Goal: Task Accomplishment & Management: Use online tool/utility

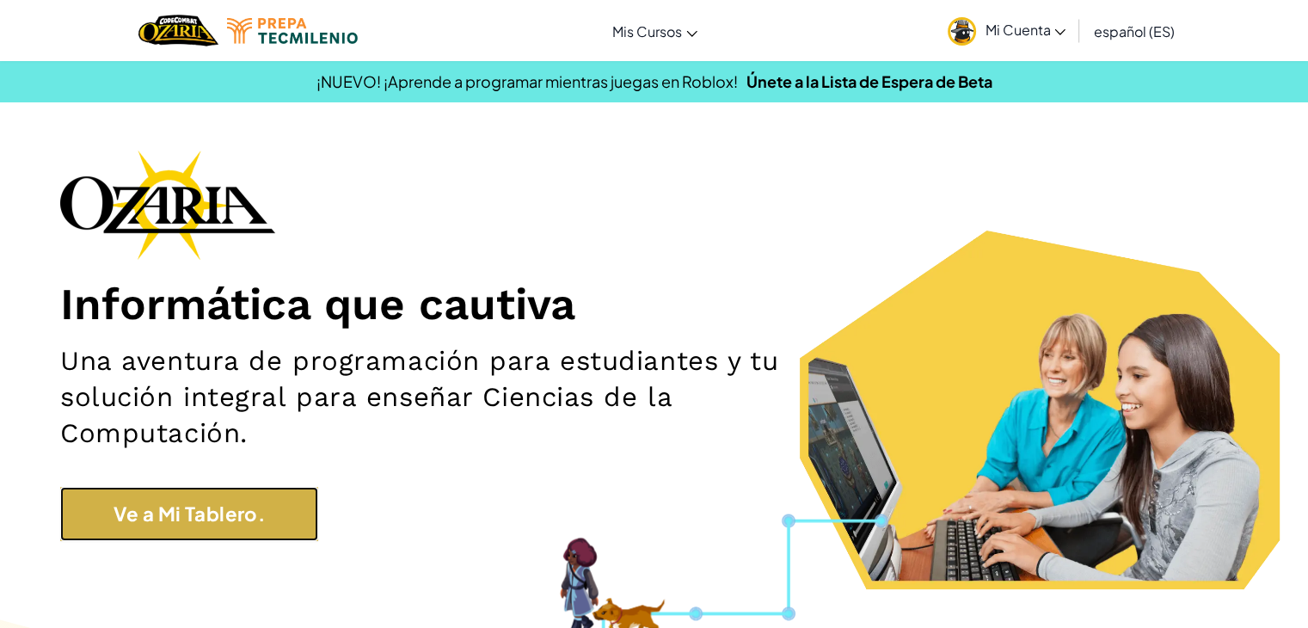
click at [76, 524] on link "Ve a Mi Tablero." at bounding box center [189, 514] width 258 height 54
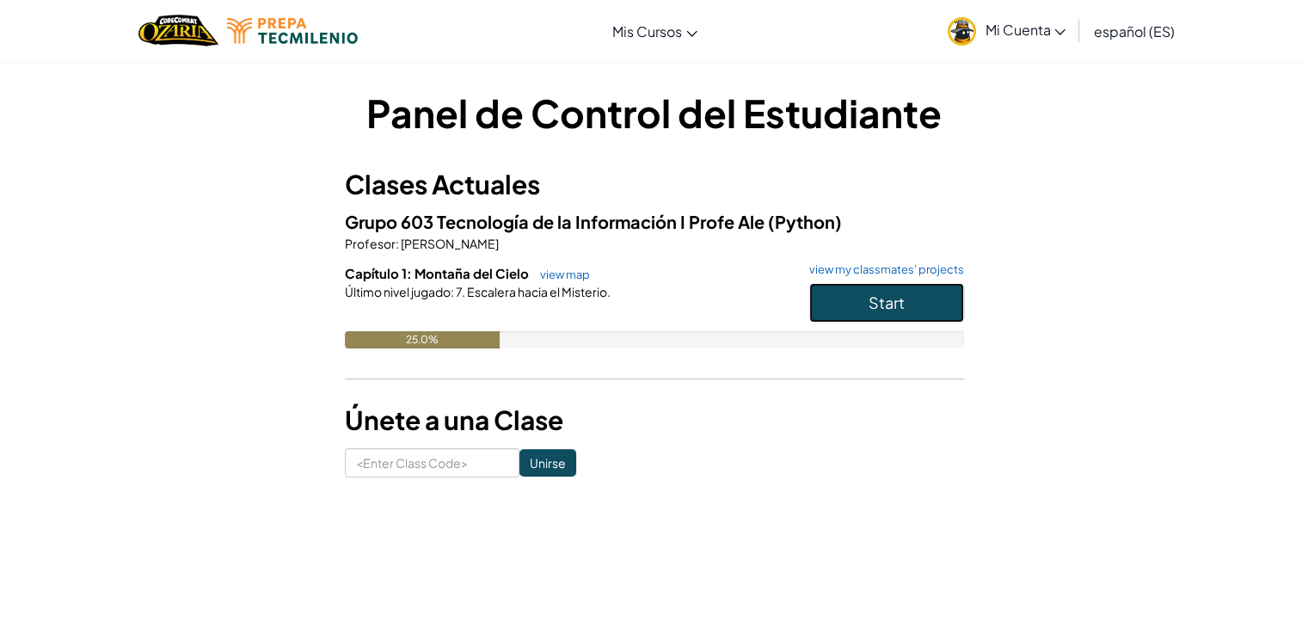
click at [843, 289] on button "Start" at bounding box center [886, 303] width 155 height 40
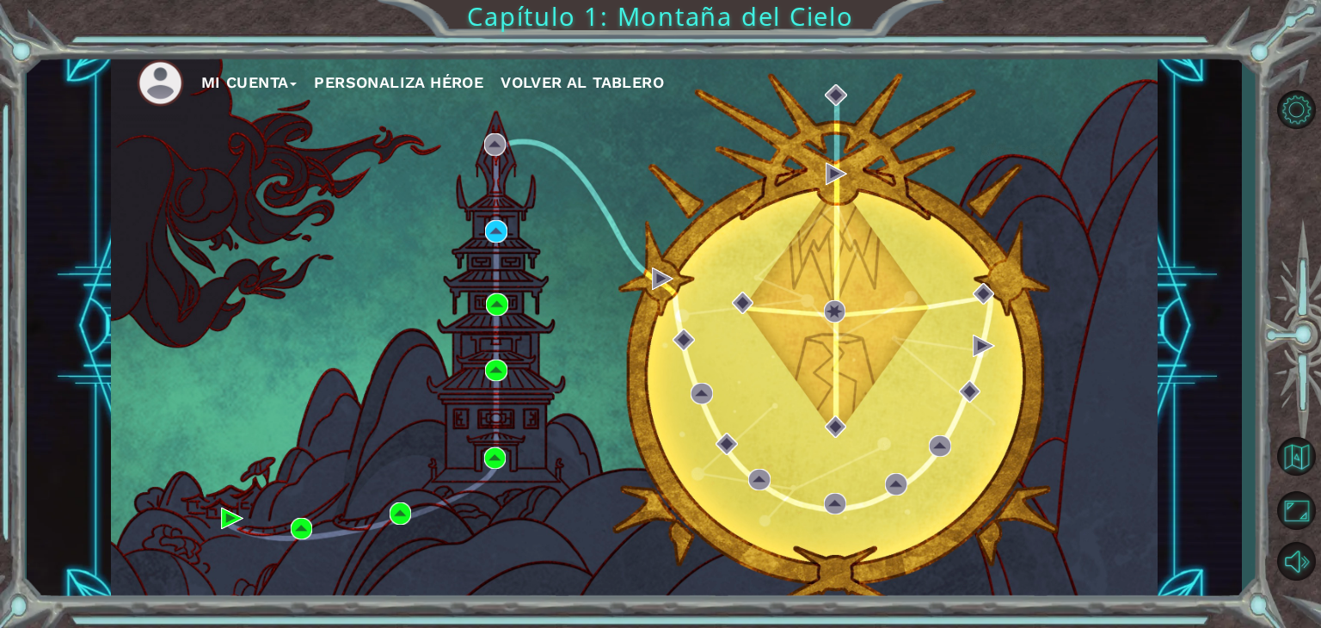
click at [270, 577] on div "Mi Cuenta Personaliza Héroe Volver al Tablero" at bounding box center [634, 327] width 1046 height 552
click at [497, 461] on img at bounding box center [495, 458] width 22 height 22
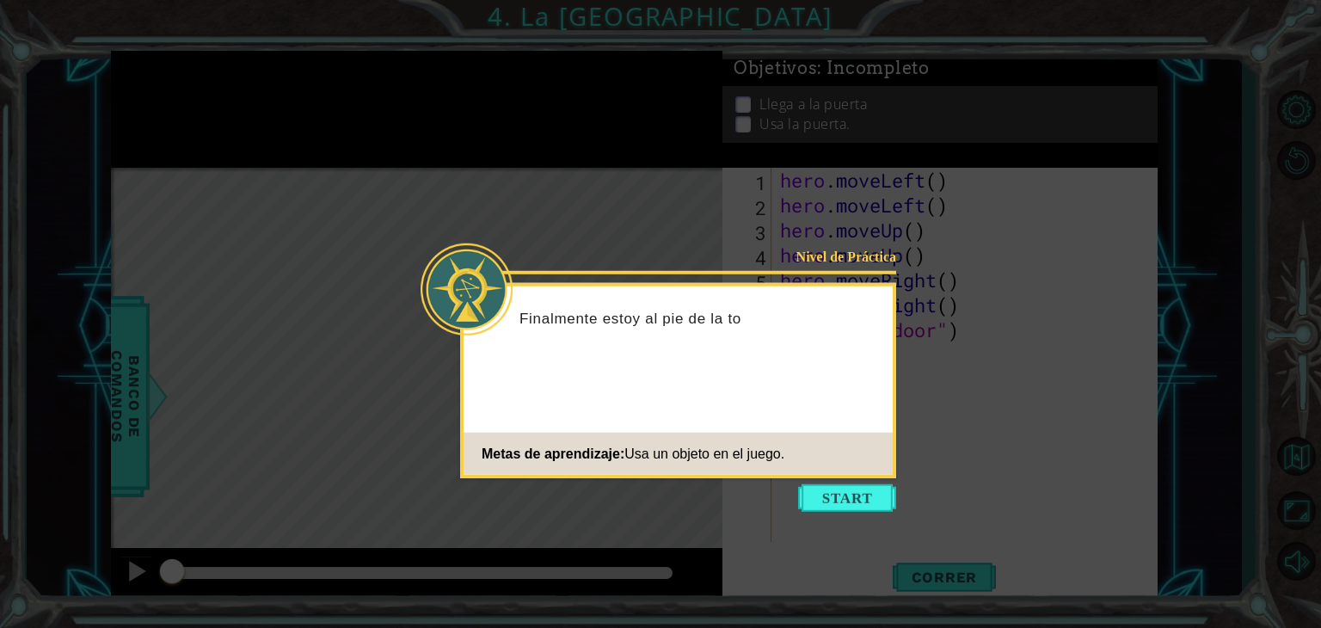
click at [676, 544] on icon at bounding box center [660, 314] width 1321 height 628
click at [829, 488] on button "Start" at bounding box center [847, 498] width 98 height 28
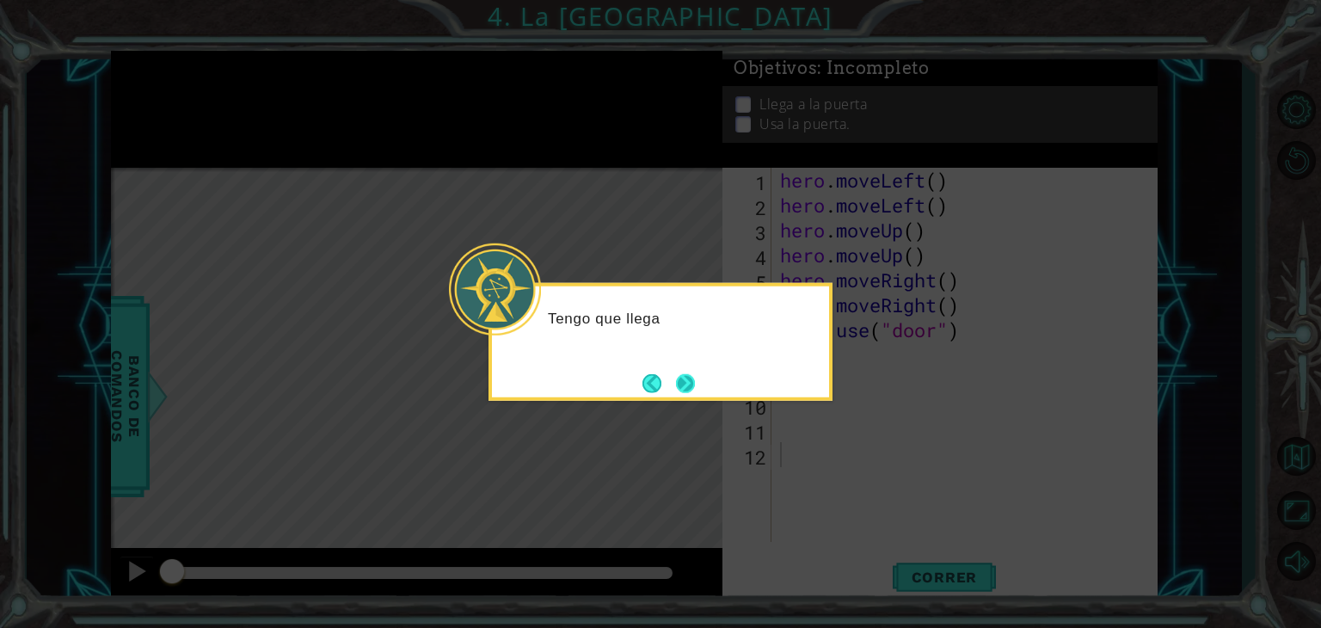
click at [696, 391] on button "Next" at bounding box center [685, 383] width 21 height 21
click at [695, 391] on button "Next" at bounding box center [685, 382] width 19 height 19
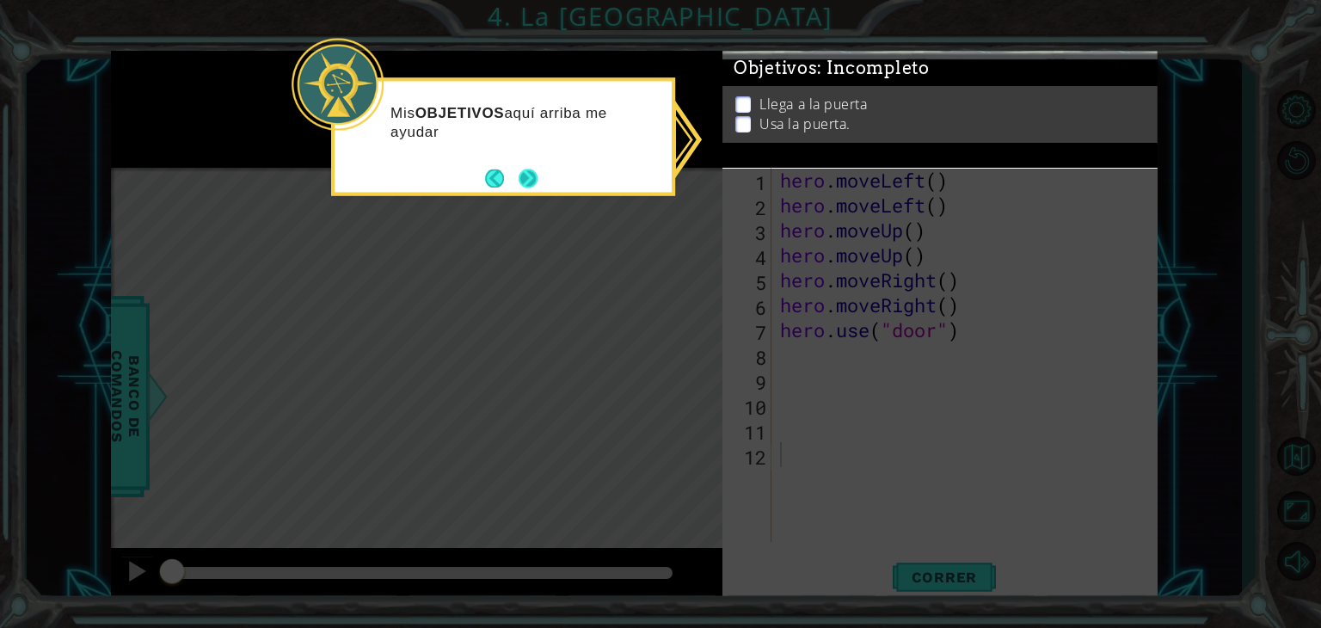
click at [526, 176] on button "Next" at bounding box center [527, 178] width 19 height 19
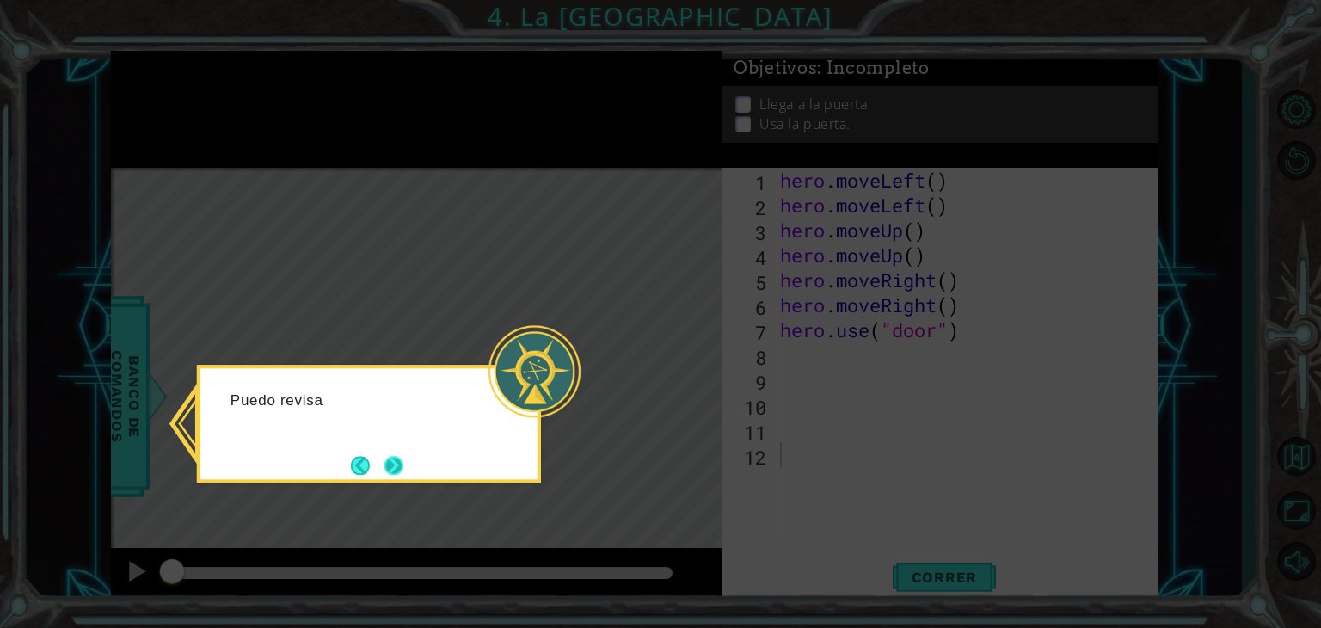
click at [388, 463] on button "Next" at bounding box center [393, 465] width 19 height 19
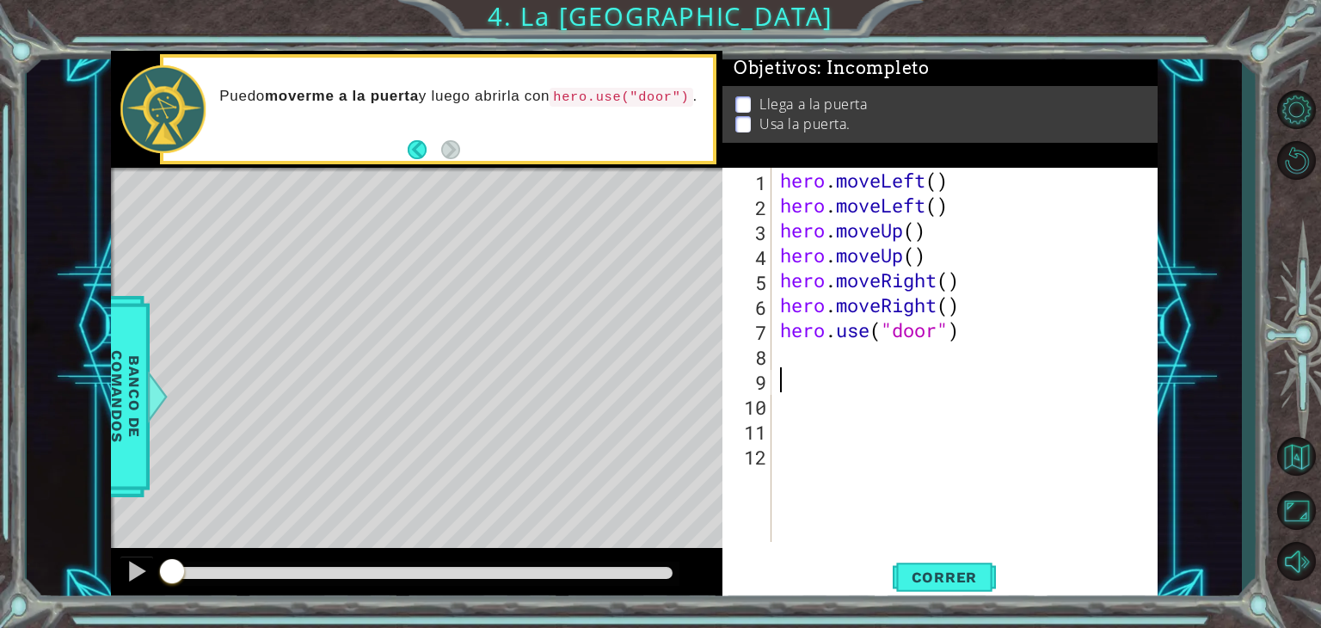
click at [1060, 387] on div "hero . moveLeft ( ) hero . moveLeft ( ) hero . moveUp ( ) hero . moveUp ( ) her…" at bounding box center [968, 380] width 385 height 424
